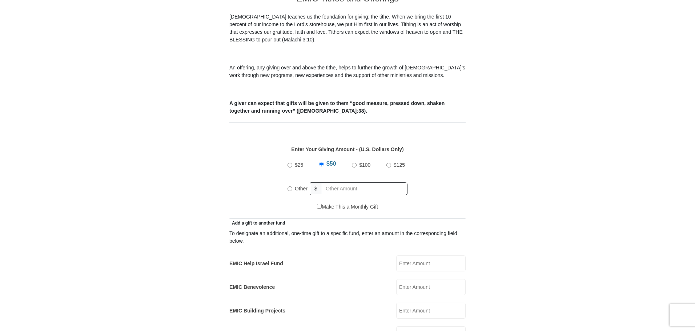
click at [419, 255] on input "EMIC Help Israel Fund" at bounding box center [430, 263] width 69 height 16
type input "20"
click at [288, 186] on input "Other" at bounding box center [289, 188] width 5 height 5
radio input "true"
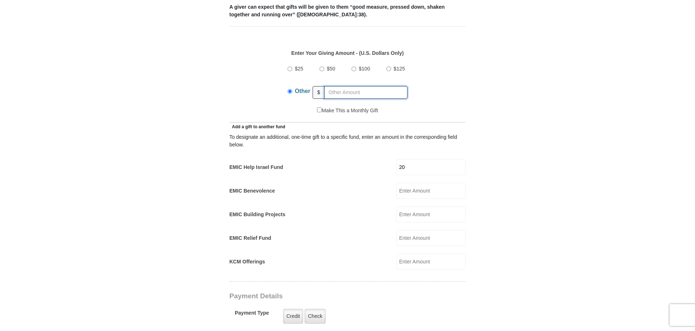
scroll to position [327, 0]
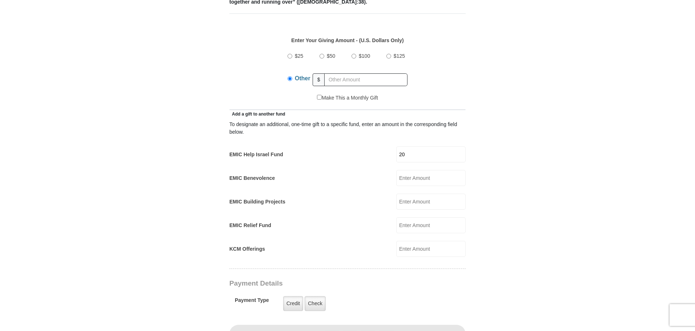
click at [403, 219] on input "EMIC Relief Fund" at bounding box center [430, 225] width 69 height 16
type input "20"
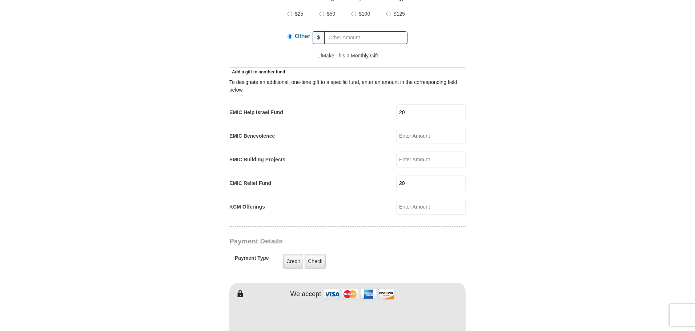
scroll to position [362, 0]
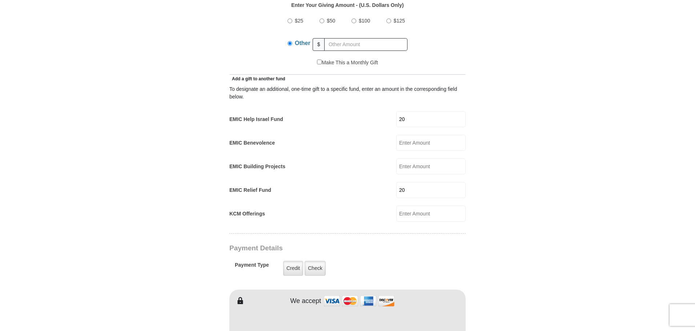
drag, startPoint x: 412, startPoint y: 180, endPoint x: 383, endPoint y: 170, distance: 31.0
click at [383, 170] on div "To designate an additional, one-time gift to a specific fund, enter an amount i…" at bounding box center [347, 151] width 236 height 139
click at [427, 139] on input "EMIC Benevolence" at bounding box center [430, 143] width 69 height 16
type input "20"
click at [527, 208] on form "Eagle Mountain International Church Online Giving Because of gifts like yours, …" at bounding box center [347, 210] width 414 height 1087
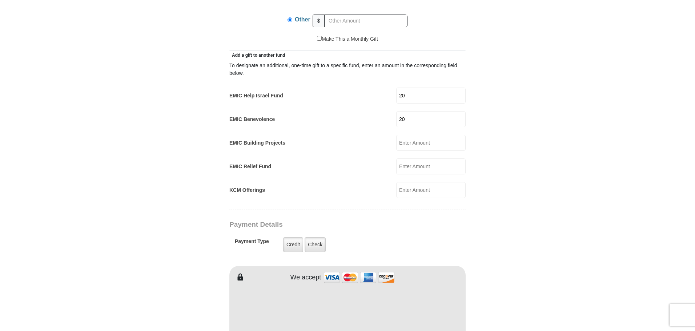
scroll to position [399, 0]
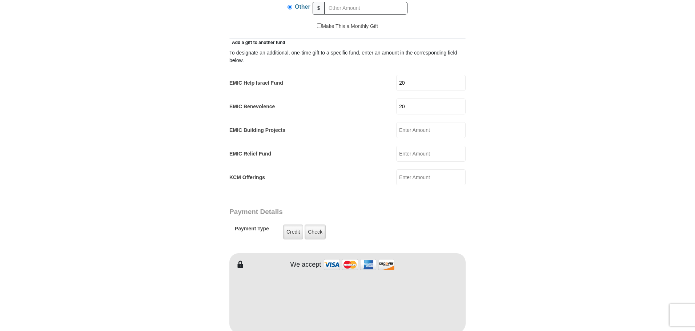
type input "Thomas"
type input "Koshi"
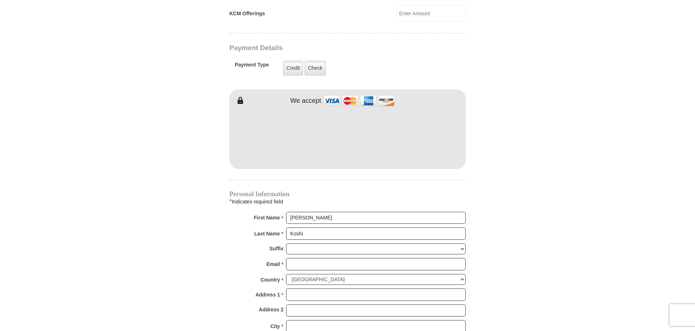
scroll to position [580, 0]
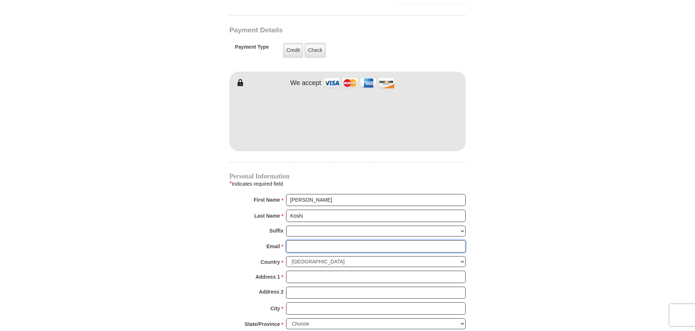
click at [318, 240] on input "Email *" at bounding box center [376, 246] width 180 height 12
type input "TOMSKOSHI@GMAIL.COM"
type input "375 HARBOUR COVE DR APT 241"
type input "SPARKS"
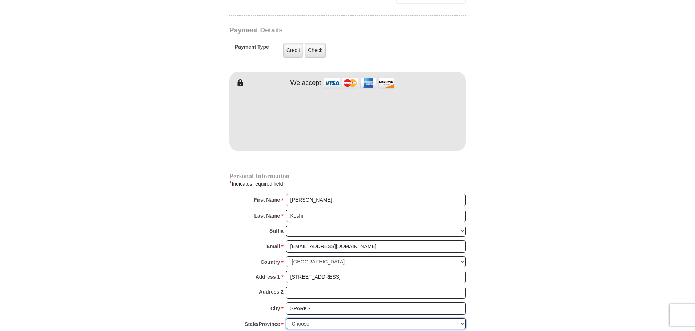
select select "NV"
type input "89434"
type input "7753860005"
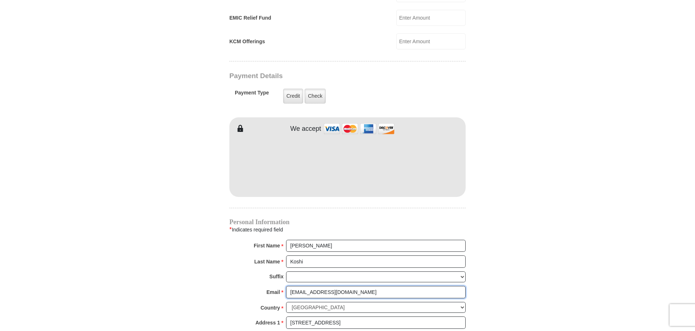
scroll to position [508, 0]
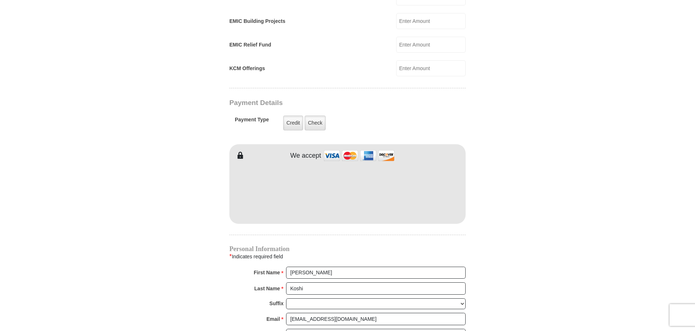
click at [562, 176] on body "Eagle Mountain International Church Online Giving Because of gifts like yours, …" at bounding box center [347, 163] width 695 height 1343
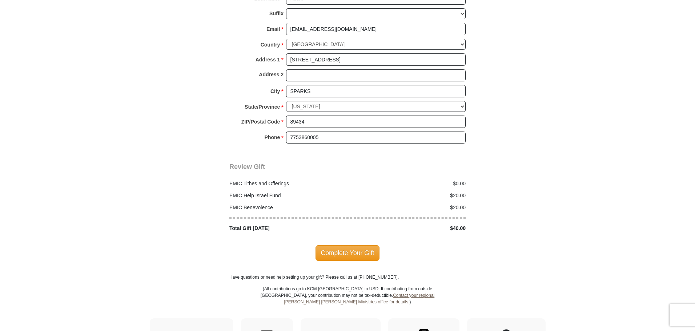
scroll to position [798, 0]
click at [370, 250] on span "Complete Your Gift" at bounding box center [347, 252] width 64 height 15
